Goal: Task Accomplishment & Management: Use online tool/utility

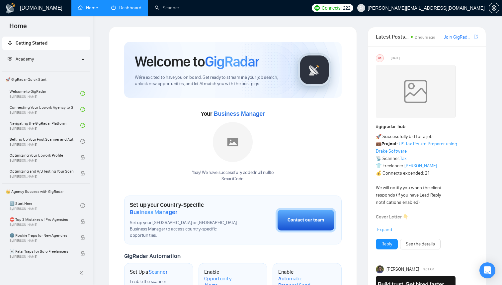
click at [131, 11] on link "Dashboard" at bounding box center [126, 8] width 30 height 6
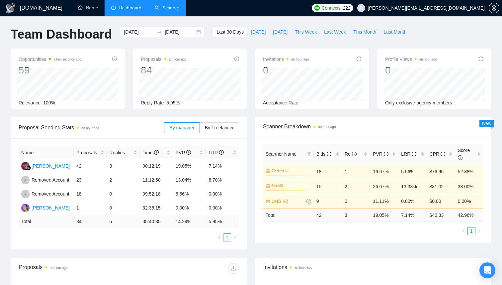
click at [173, 11] on link "Scanner" at bounding box center [167, 8] width 25 height 6
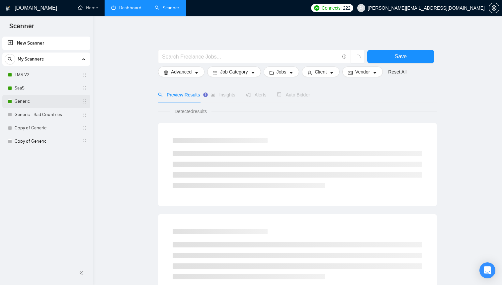
click at [27, 98] on link "Generic" at bounding box center [46, 101] width 63 height 13
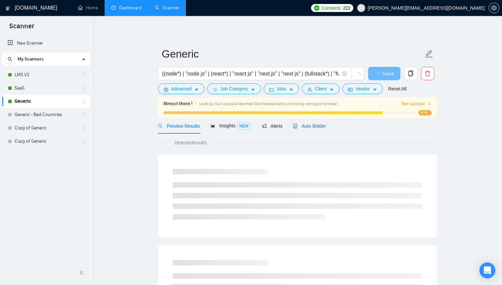
click at [322, 127] on span "Auto Bidder" at bounding box center [309, 125] width 33 height 5
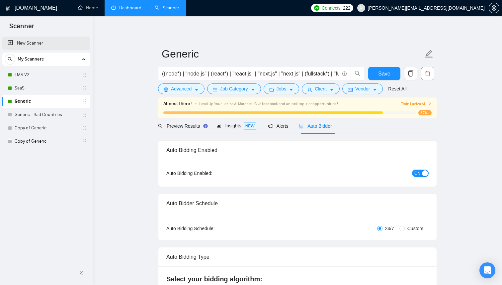
click at [28, 41] on link "New Scanner" at bounding box center [46, 43] width 77 height 13
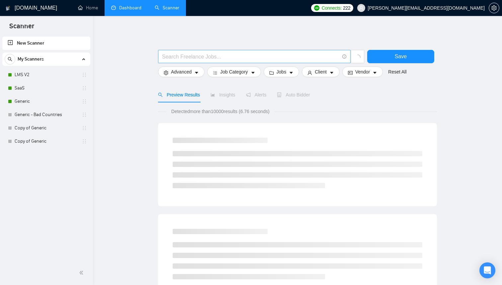
click at [195, 55] on input "text" at bounding box center [250, 56] width 177 height 8
type input ":"
type input ""LMS""
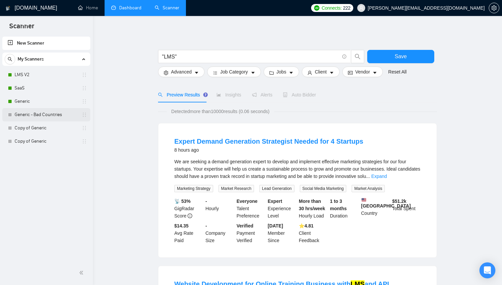
click at [43, 117] on link "Generic - Bad Countries" at bounding box center [46, 114] width 63 height 13
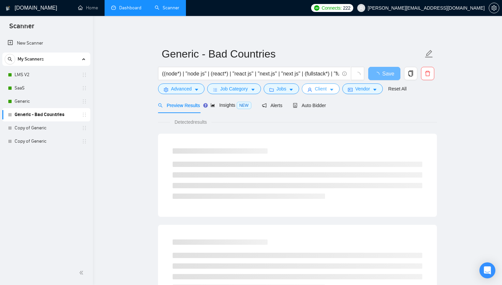
click at [329, 90] on button "Client" at bounding box center [321, 88] width 38 height 11
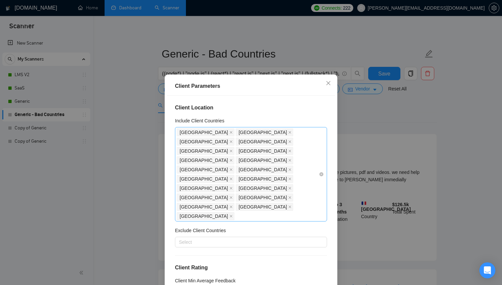
click at [305, 161] on div "[GEOGRAPHIC_DATA] [GEOGRAPHIC_DATA] [GEOGRAPHIC_DATA] [GEOGRAPHIC_DATA] [GEOGRA…" at bounding box center [248, 173] width 142 height 93
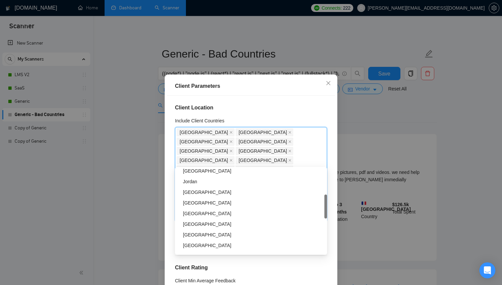
scroll to position [14, 0]
type input "Da"
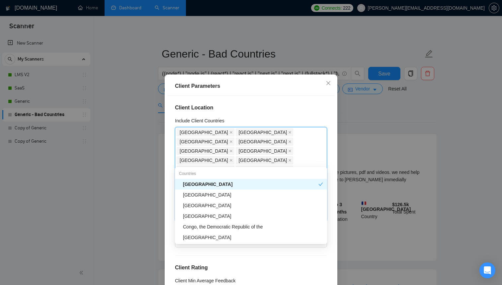
type input "Den"
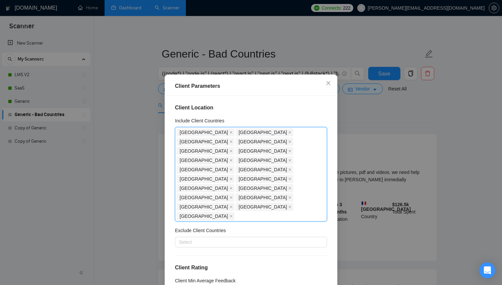
click at [392, 133] on div "Client Parameters Client Location Include Client Countries [GEOGRAPHIC_DATA], […" at bounding box center [251, 142] width 502 height 285
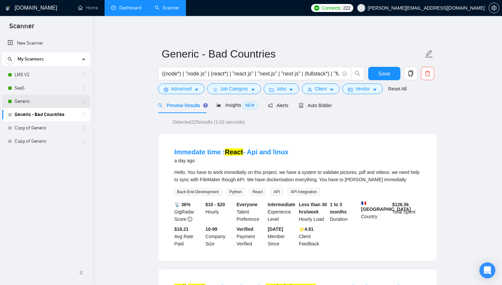
click at [33, 104] on link "Generic" at bounding box center [46, 101] width 63 height 13
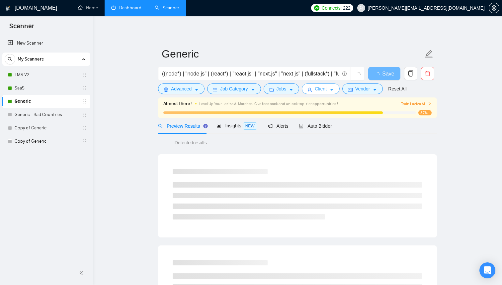
click at [340, 87] on button "Client" at bounding box center [321, 88] width 38 height 11
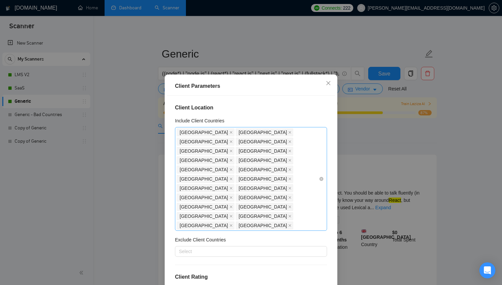
click at [264, 178] on div "[GEOGRAPHIC_DATA] [GEOGRAPHIC_DATA] [GEOGRAPHIC_DATA] [GEOGRAPHIC_DATA] [GEOGRA…" at bounding box center [248, 178] width 142 height 102
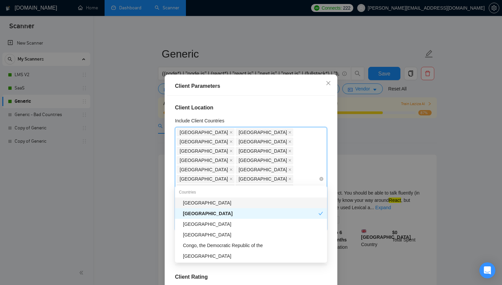
type input "Den"
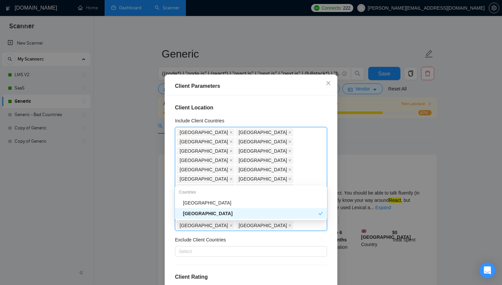
click at [386, 124] on div "Client Parameters Client Location Include Client Countries [GEOGRAPHIC_DATA] [G…" at bounding box center [251, 142] width 502 height 285
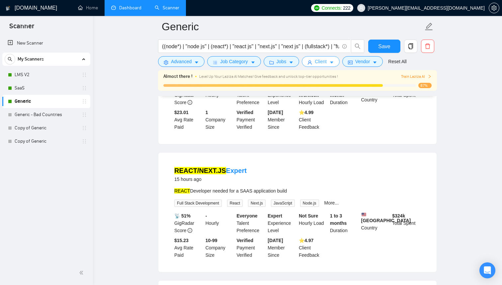
scroll to position [350, 0]
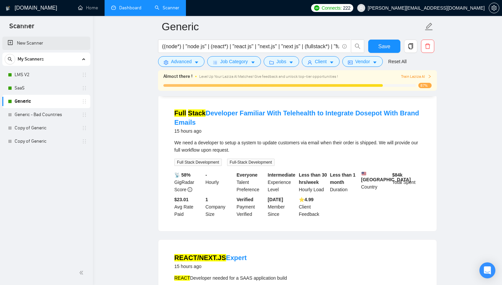
click at [47, 46] on link "New Scanner" at bounding box center [46, 43] width 77 height 13
